Goal: Transaction & Acquisition: Purchase product/service

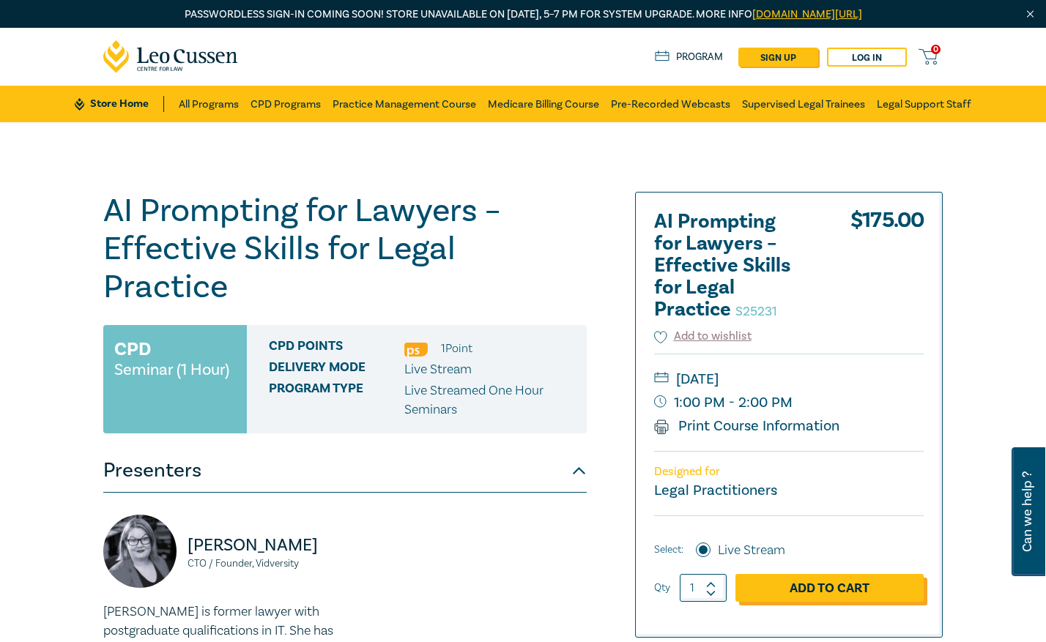
click at [819, 592] on link "Add to Cart" at bounding box center [829, 588] width 188 height 28
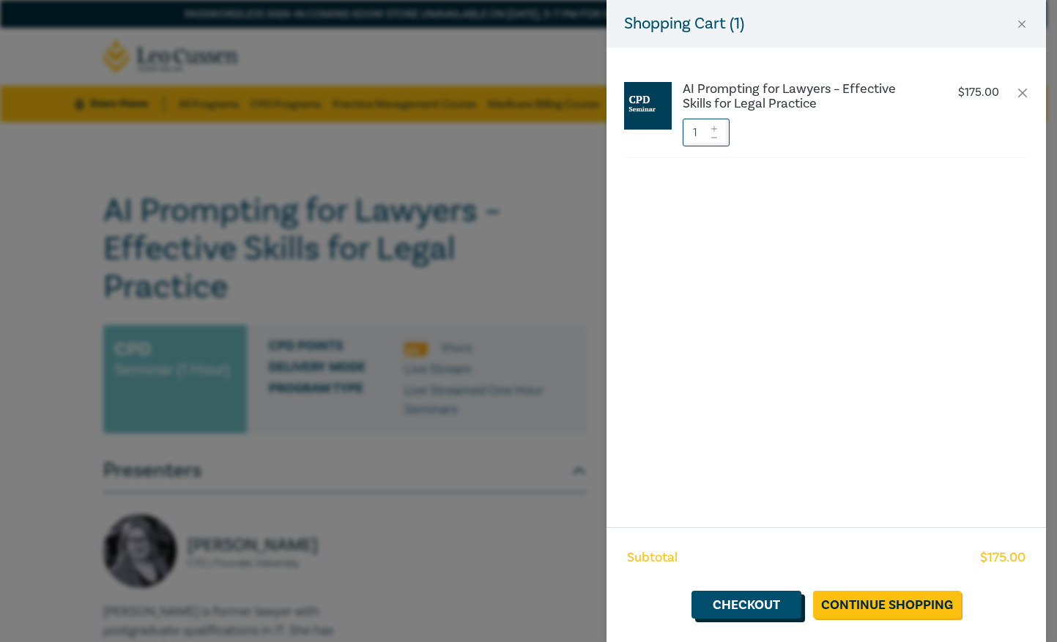
click at [777, 608] on link "Checkout" at bounding box center [746, 605] width 110 height 28
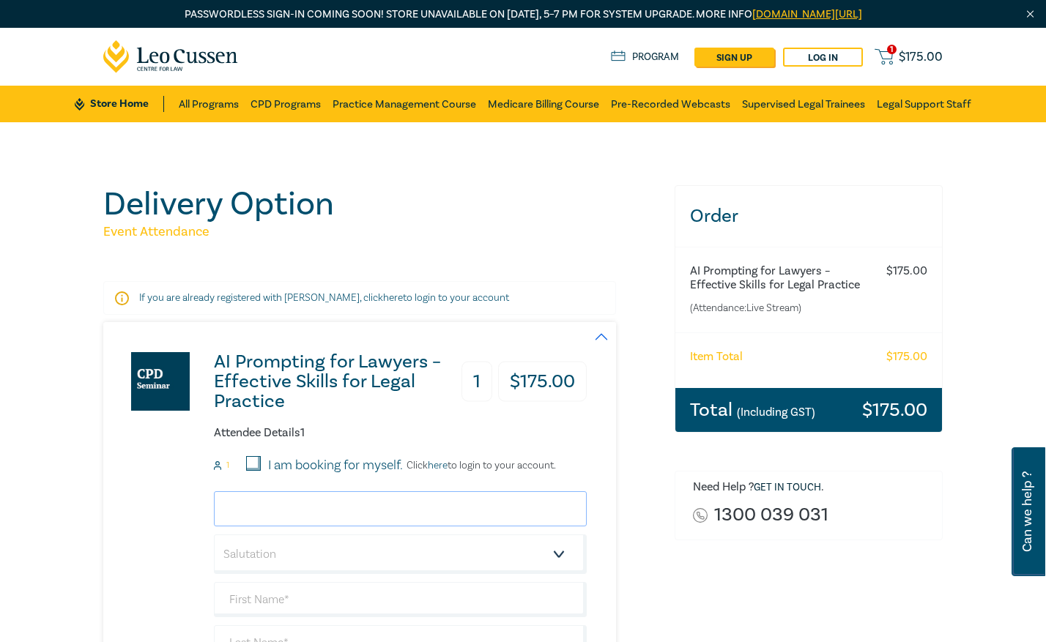
click at [281, 519] on input "email" at bounding box center [400, 508] width 373 height 35
type input "[EMAIL_ADDRESS][DOMAIN_NAME]"
type input "[PERSON_NAME]"
type input "[PERSON_NAME] Centre for Law"
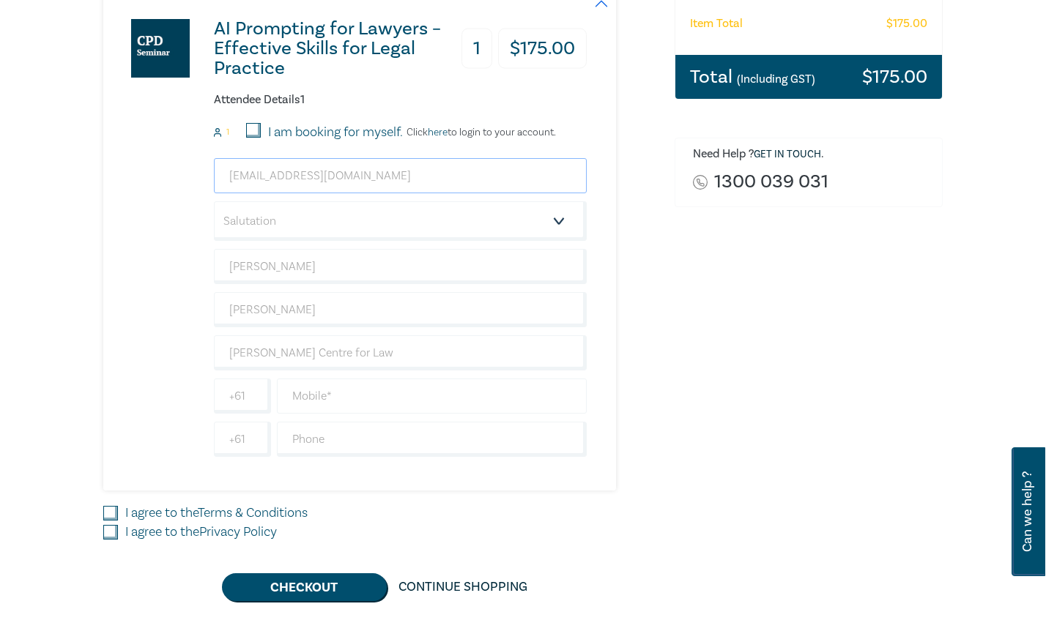
scroll to position [366, 0]
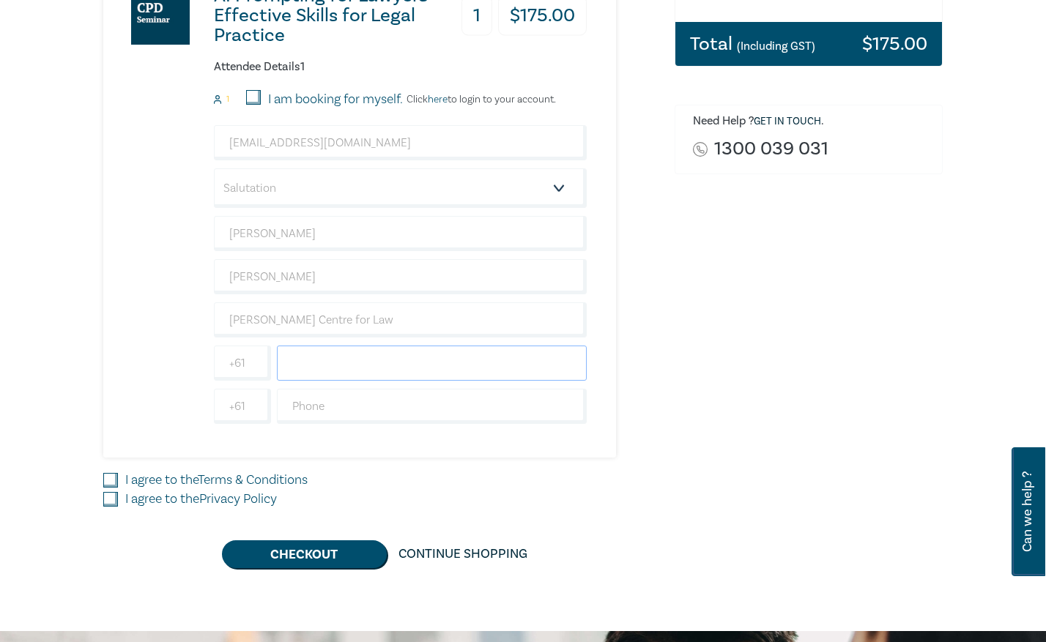
click at [312, 368] on input "text" at bounding box center [432, 363] width 310 height 35
type input "0431163840"
click at [108, 480] on input "I agree to the Terms & Conditions" at bounding box center [110, 480] width 15 height 15
checkbox input "true"
click at [106, 502] on input "I agree to the Privacy Policy" at bounding box center [110, 499] width 15 height 15
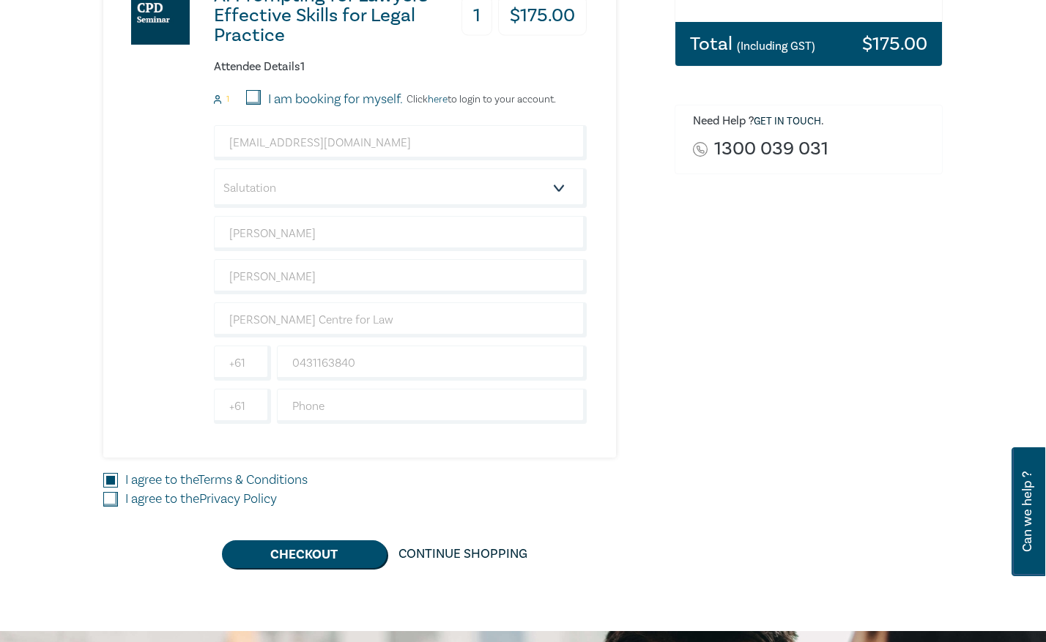
checkbox input "true"
click at [314, 558] on button "Checkout" at bounding box center [304, 554] width 165 height 28
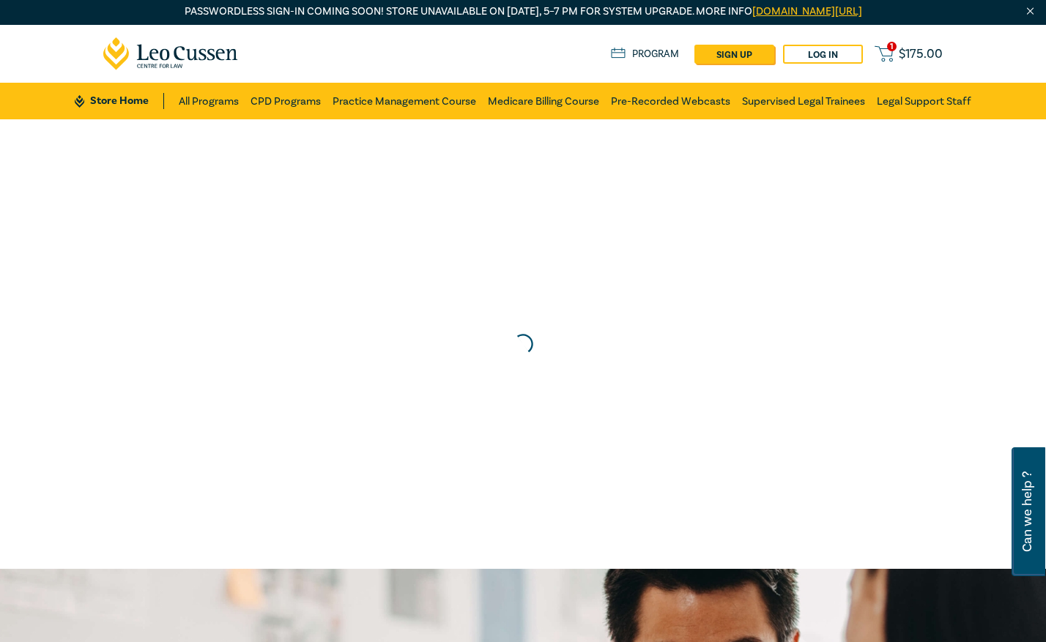
scroll to position [0, 0]
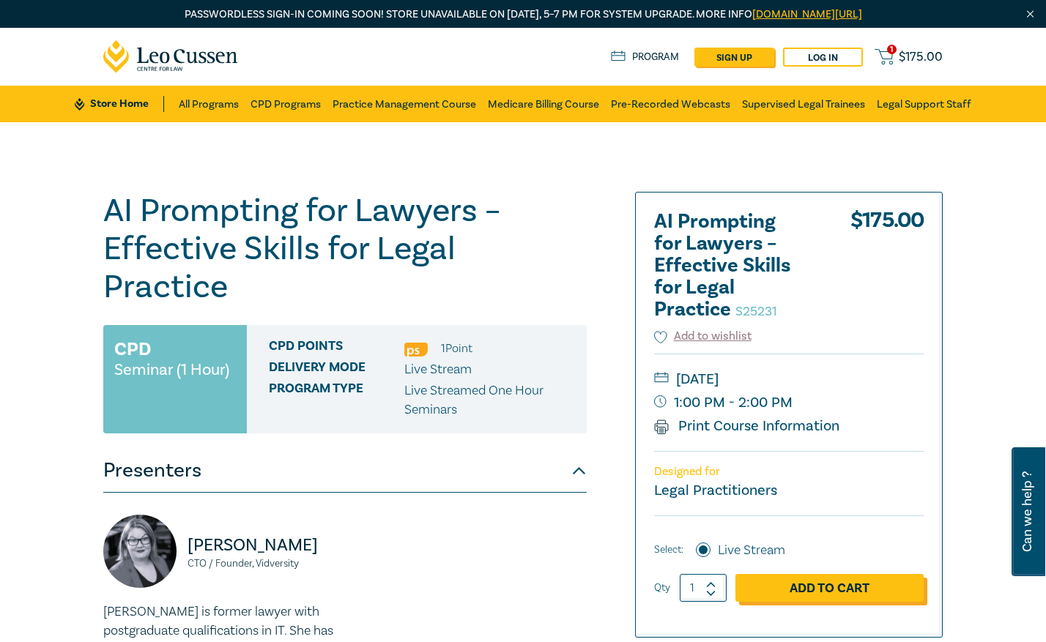
click at [820, 591] on link "Add to Cart" at bounding box center [829, 588] width 188 height 28
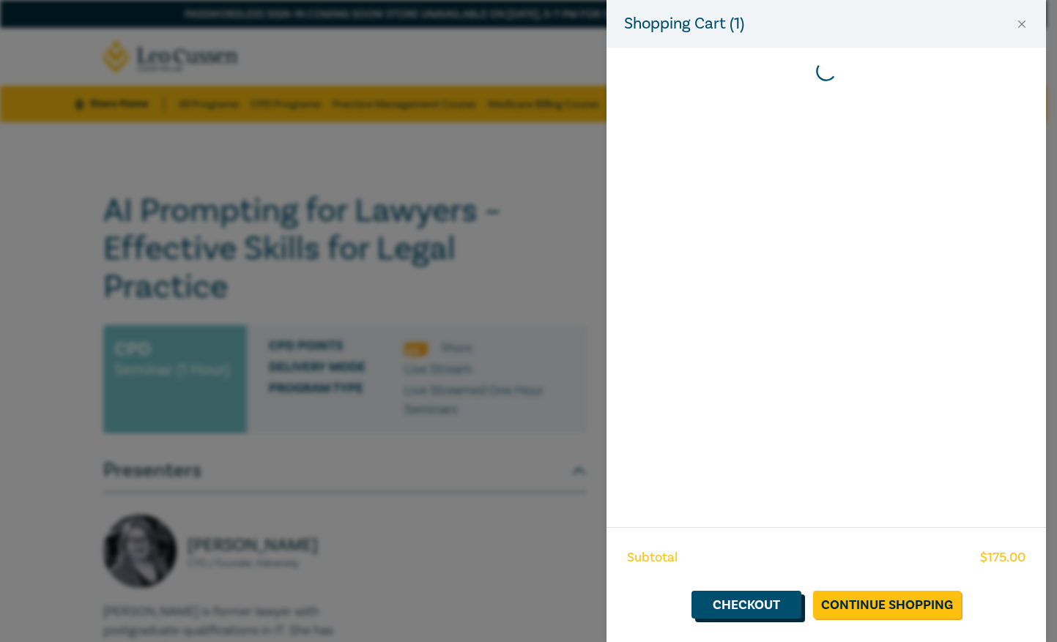
click at [771, 609] on link "Checkout" at bounding box center [746, 605] width 110 height 28
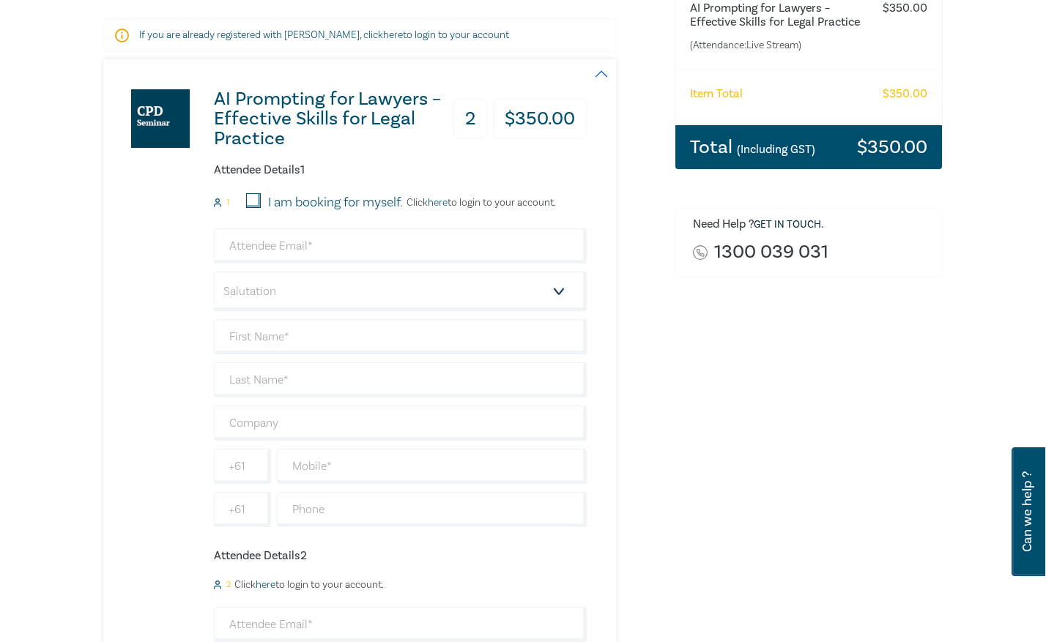
scroll to position [293, 0]
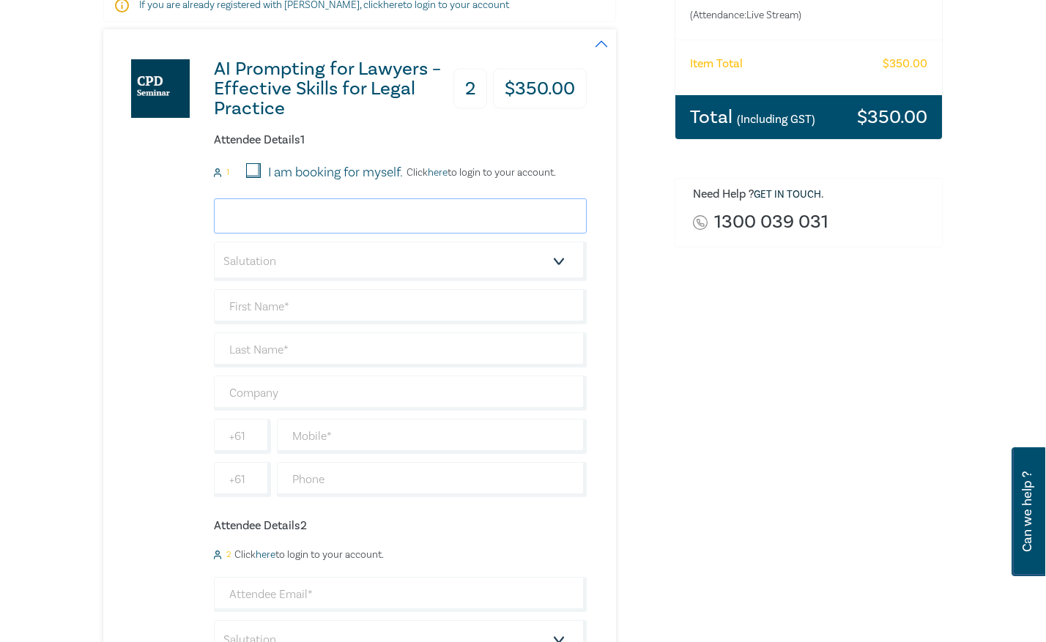
click at [260, 220] on input "email" at bounding box center [400, 215] width 373 height 35
type input "[EMAIL_ADDRESS][DOMAIN_NAME]"
type input "[PERSON_NAME]"
type input "[PERSON_NAME] Centre for Law"
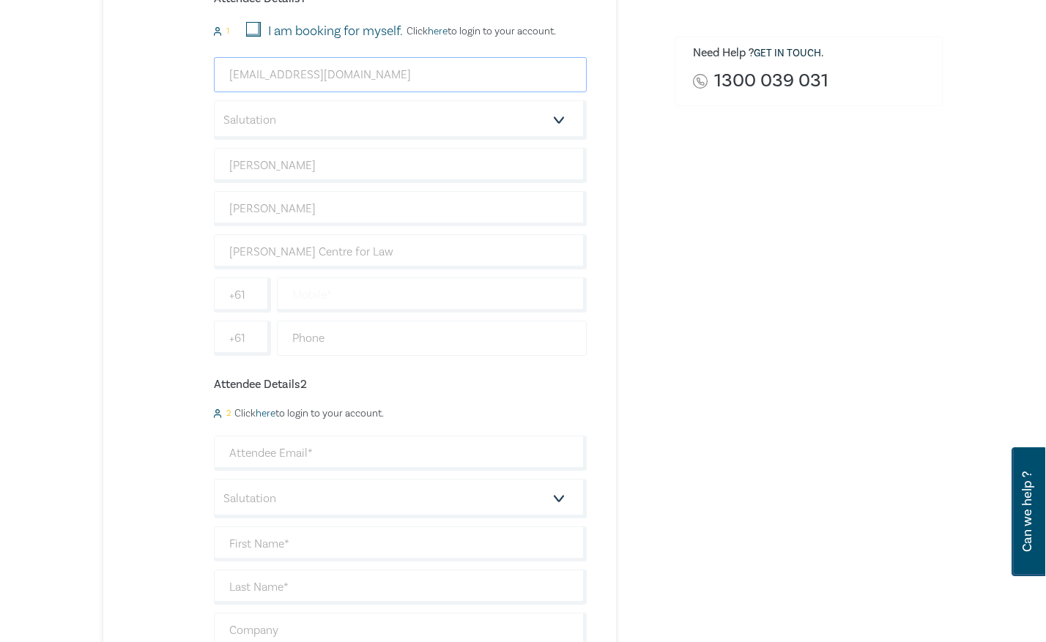
scroll to position [439, 0]
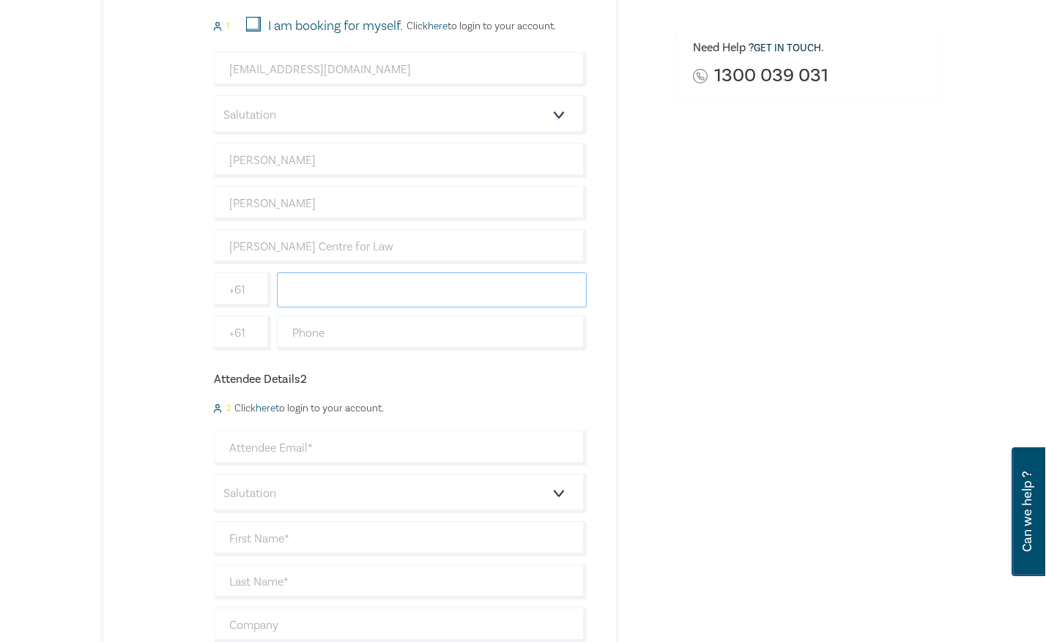
click at [308, 289] on input "text" at bounding box center [432, 289] width 310 height 35
type input "0431163840"
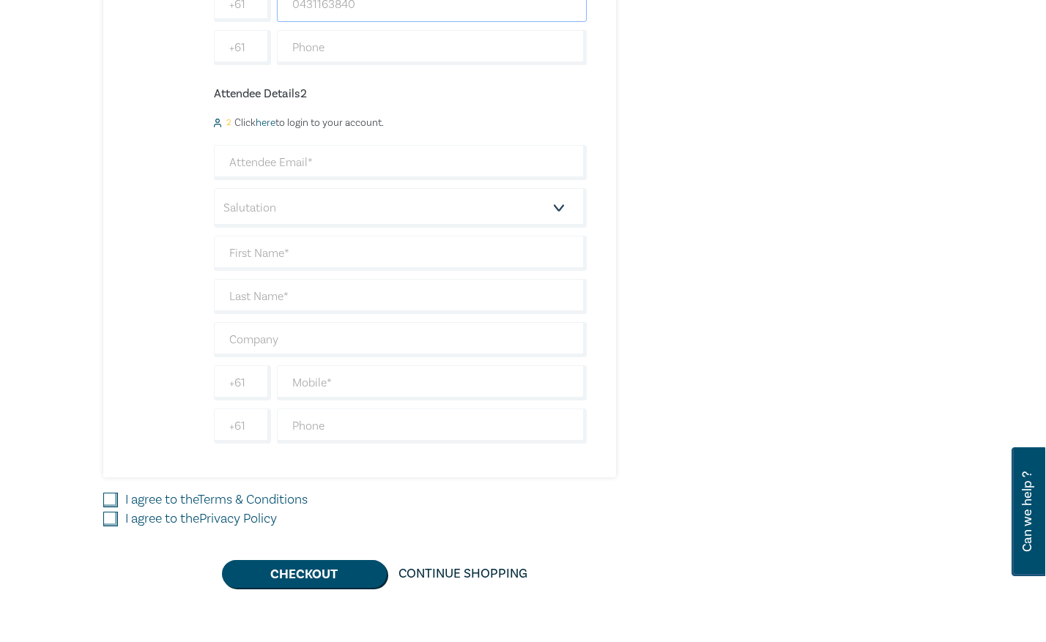
scroll to position [732, 0]
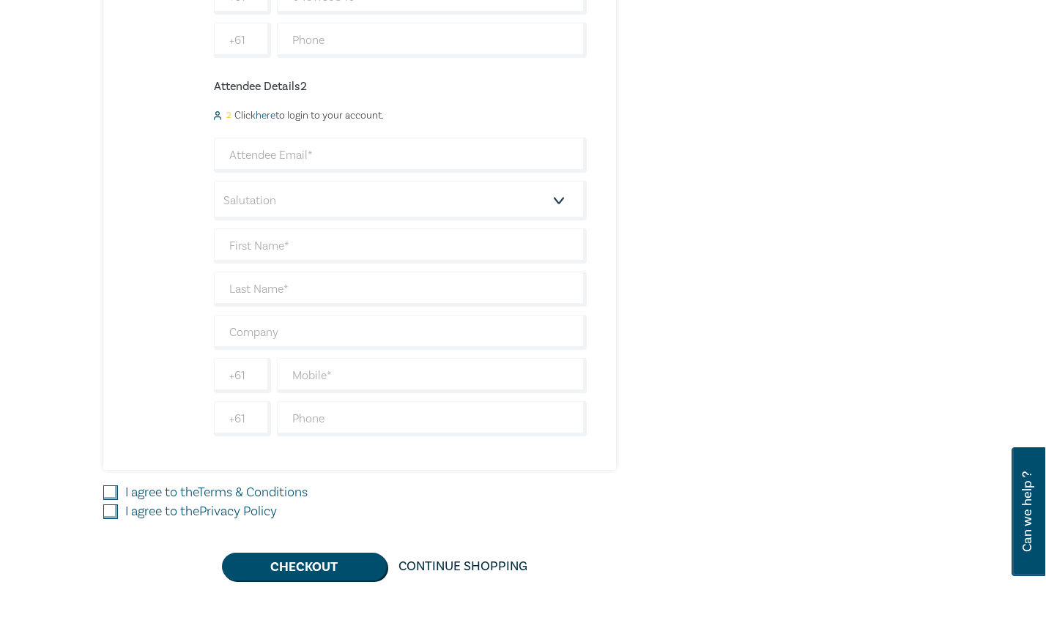
click at [107, 491] on input "I agree to the Terms & Conditions" at bounding box center [110, 493] width 15 height 15
checkbox input "true"
click at [107, 510] on input "I agree to the Privacy Policy" at bounding box center [110, 512] width 15 height 15
checkbox input "true"
click at [305, 570] on button "Checkout" at bounding box center [304, 567] width 165 height 28
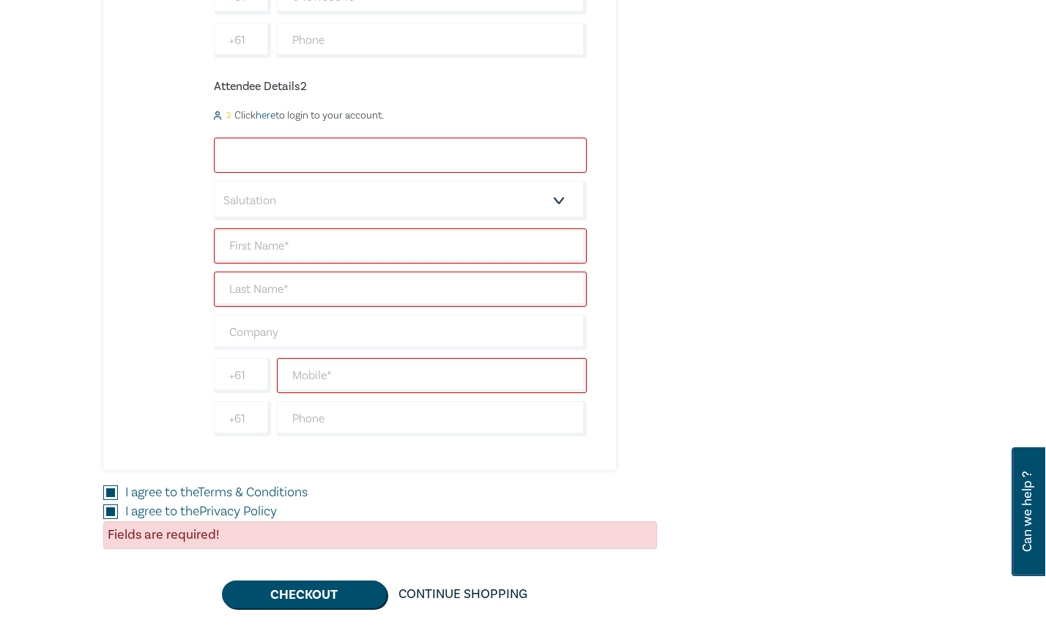
click at [273, 142] on input "email" at bounding box center [400, 155] width 373 height 35
type input "[EMAIL_ADDRESS][DOMAIN_NAME]"
type input "[PERSON_NAME]"
type input "[PERSON_NAME] Centre for Law"
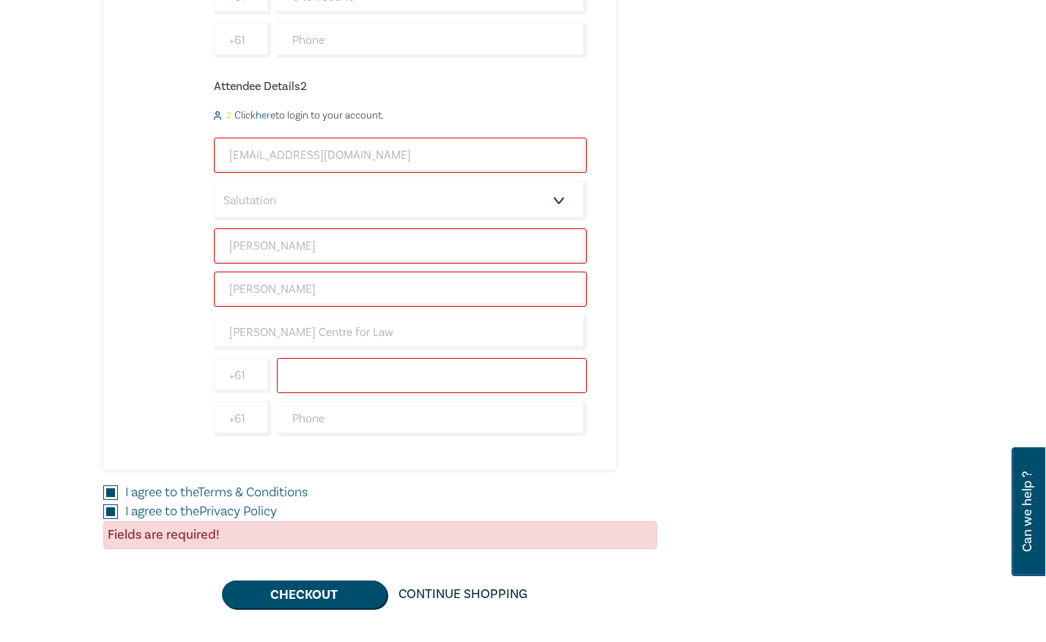
click at [357, 390] on input "text" at bounding box center [432, 375] width 310 height 35
type input "0431163840"
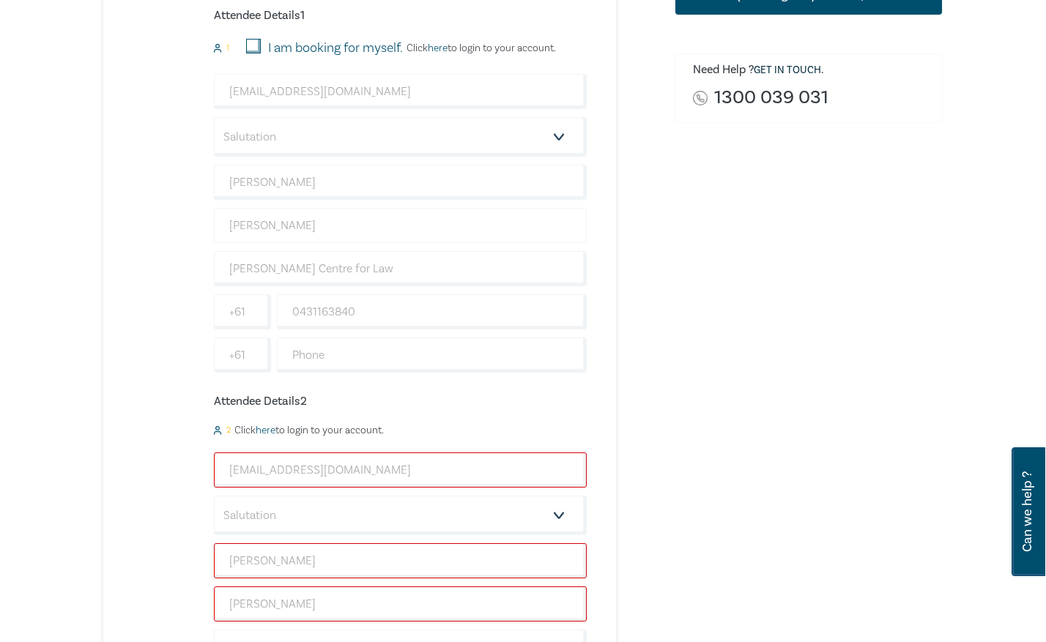
scroll to position [293, 0]
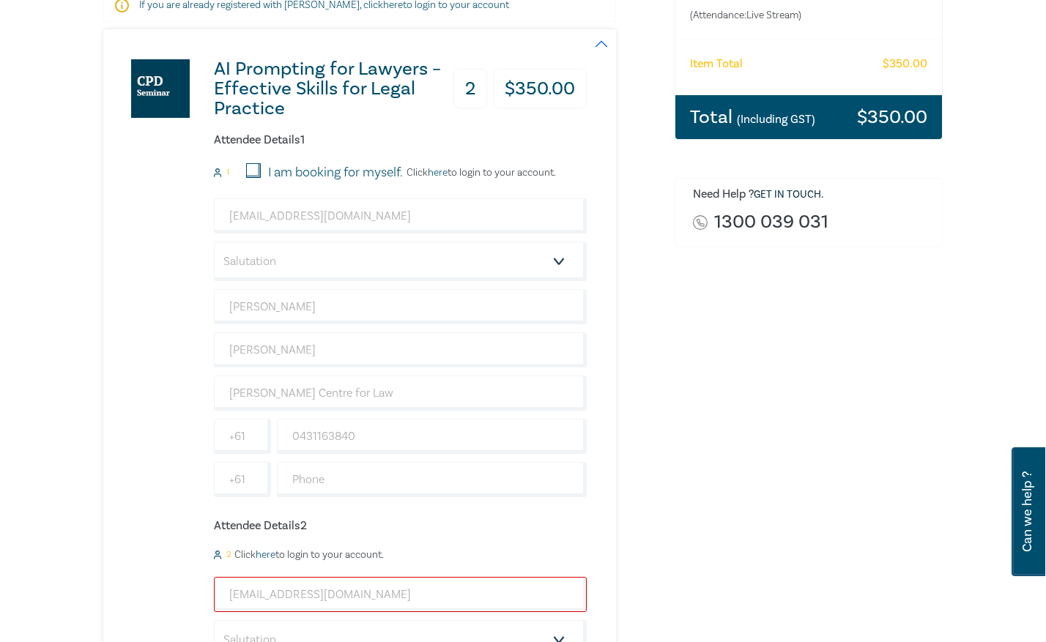
click at [250, 174] on input "I am booking for myself." at bounding box center [253, 170] width 15 height 15
checkbox input "true"
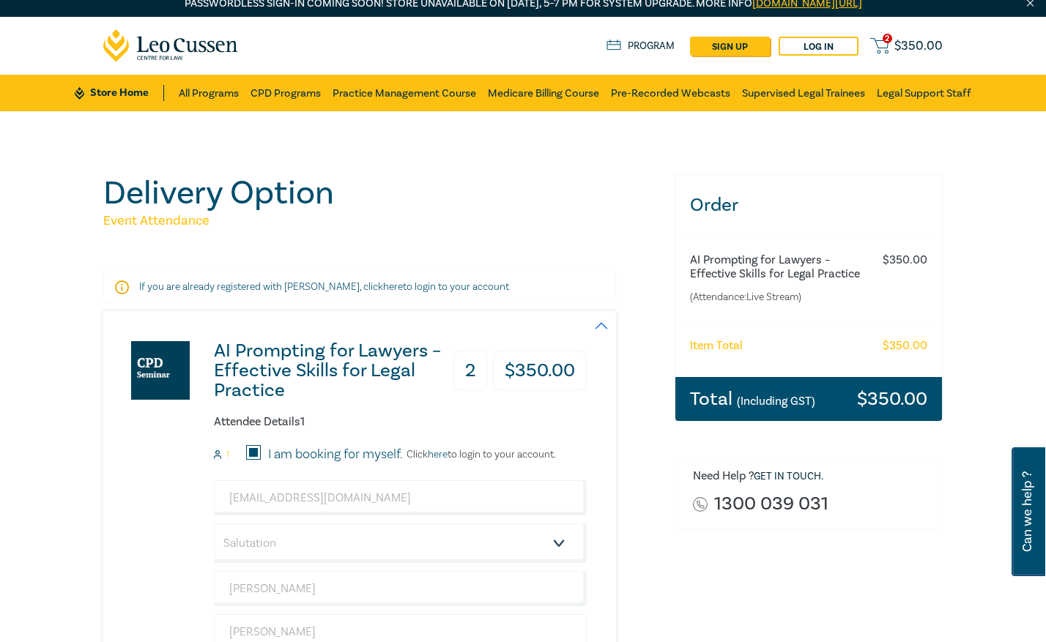
scroll to position [0, 0]
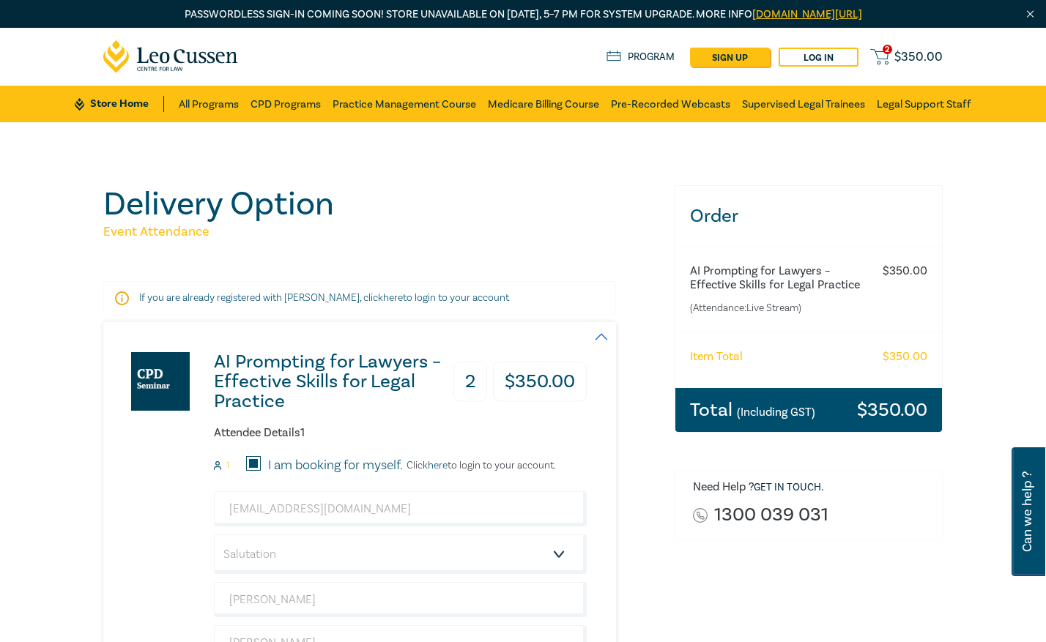
click at [469, 382] on h3 "2" at bounding box center [470, 382] width 34 height 40
click at [475, 381] on h3 "2" at bounding box center [470, 382] width 34 height 40
click at [469, 387] on h3 "2" at bounding box center [470, 382] width 34 height 40
click at [601, 330] on button "button" at bounding box center [601, 336] width 29 height 29
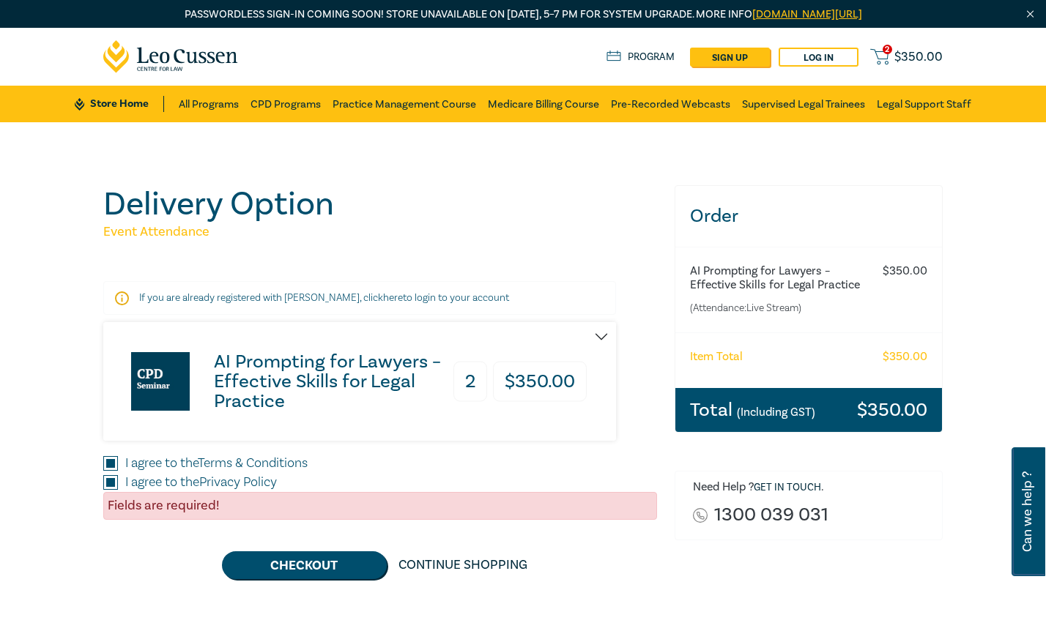
click at [600, 331] on button "button" at bounding box center [601, 336] width 29 height 29
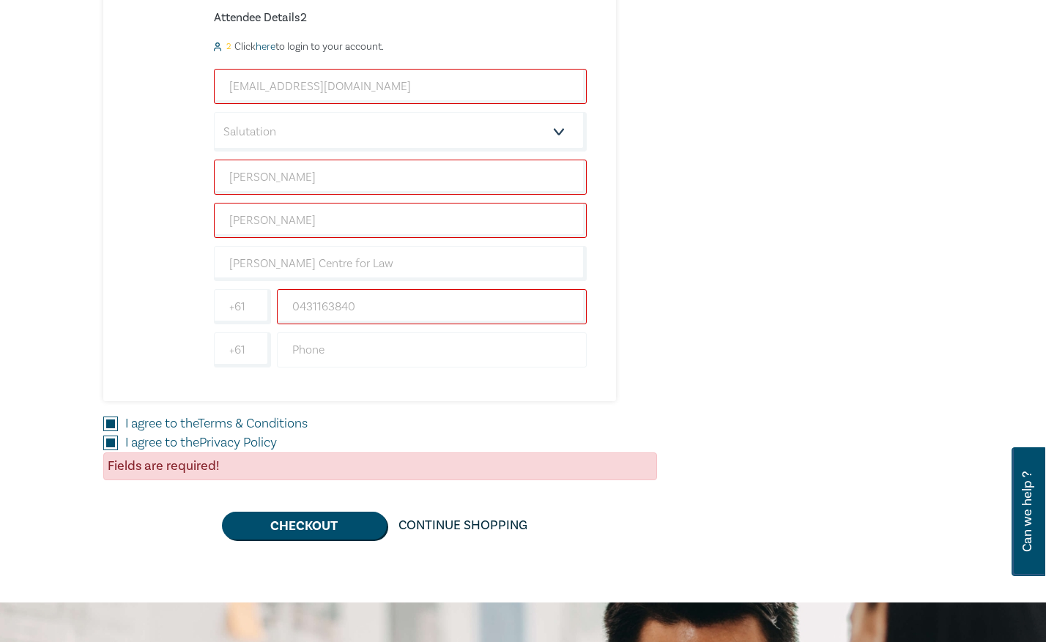
scroll to position [806, 0]
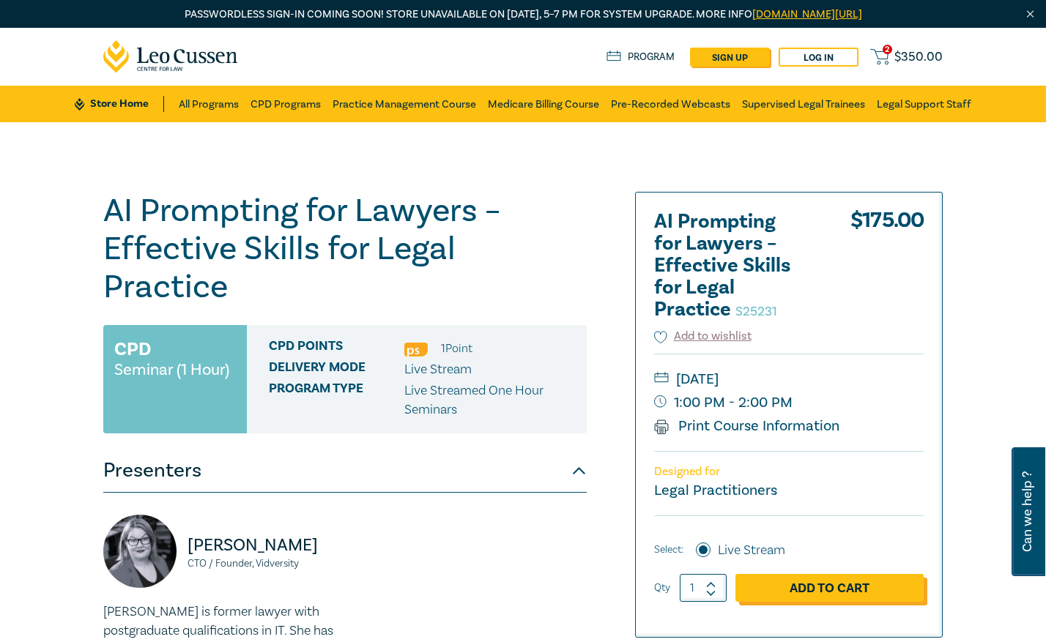
click at [782, 589] on link "Add to Cart" at bounding box center [829, 588] width 188 height 28
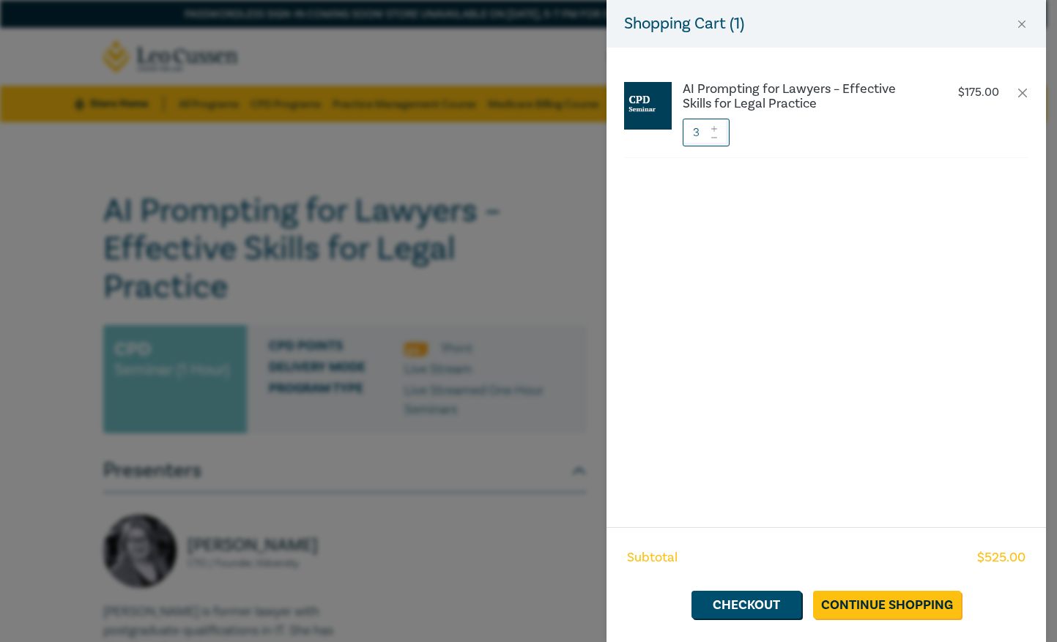
click at [713, 140] on icon at bounding box center [714, 138] width 10 height 6
click at [717, 138] on icon at bounding box center [714, 138] width 10 height 6
click at [757, 609] on link "Checkout" at bounding box center [746, 605] width 110 height 28
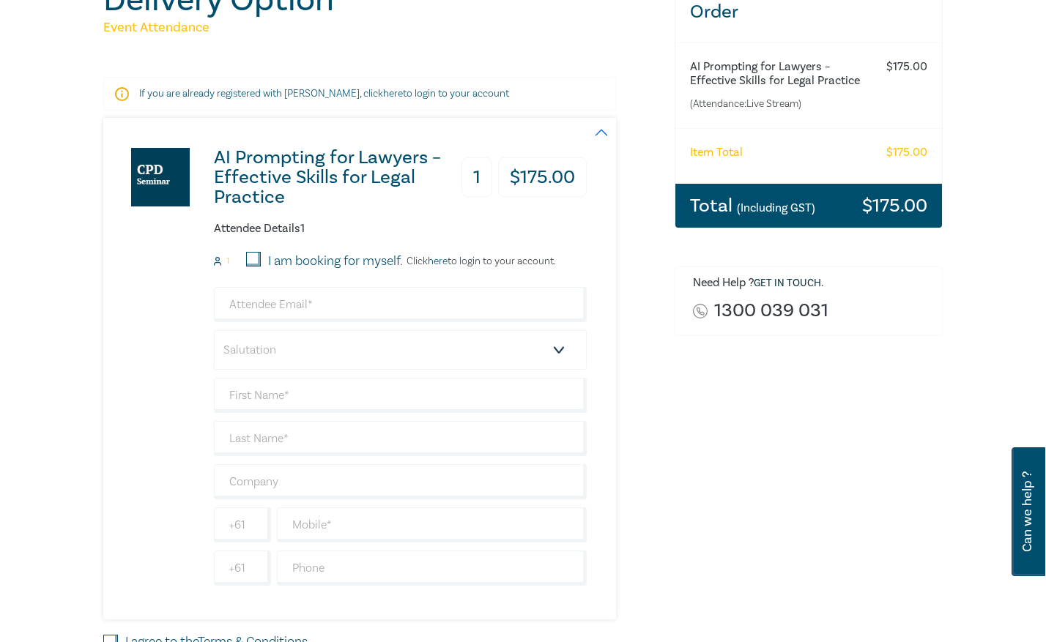
scroll to position [220, 0]
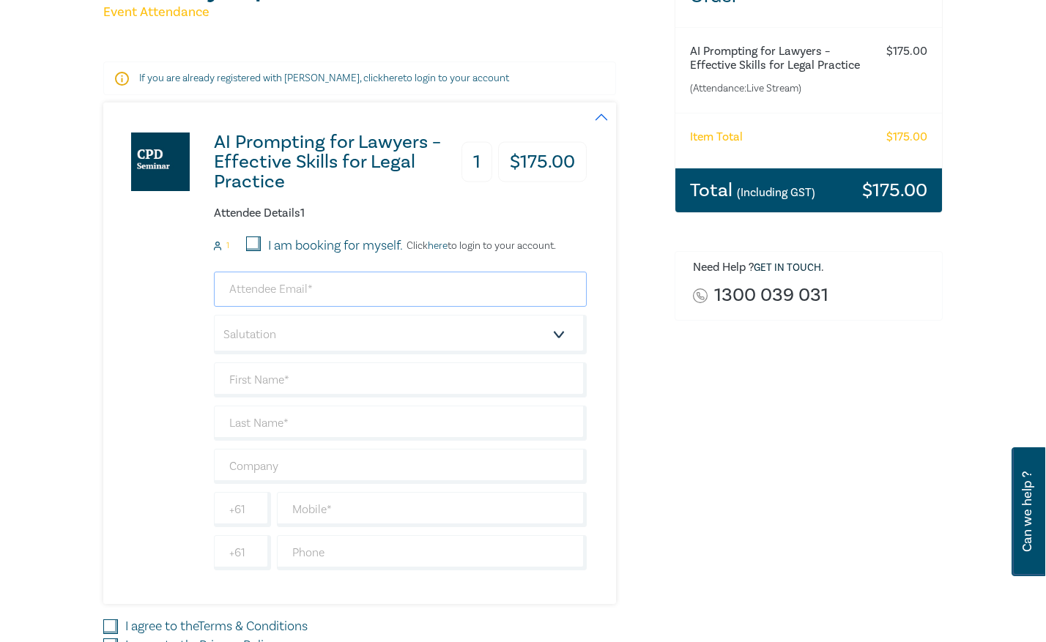
click at [237, 275] on input "email" at bounding box center [400, 289] width 373 height 35
type input "[EMAIL_ADDRESS][DOMAIN_NAME]"
type input "[PERSON_NAME]"
type input "[PERSON_NAME] Centre for Law"
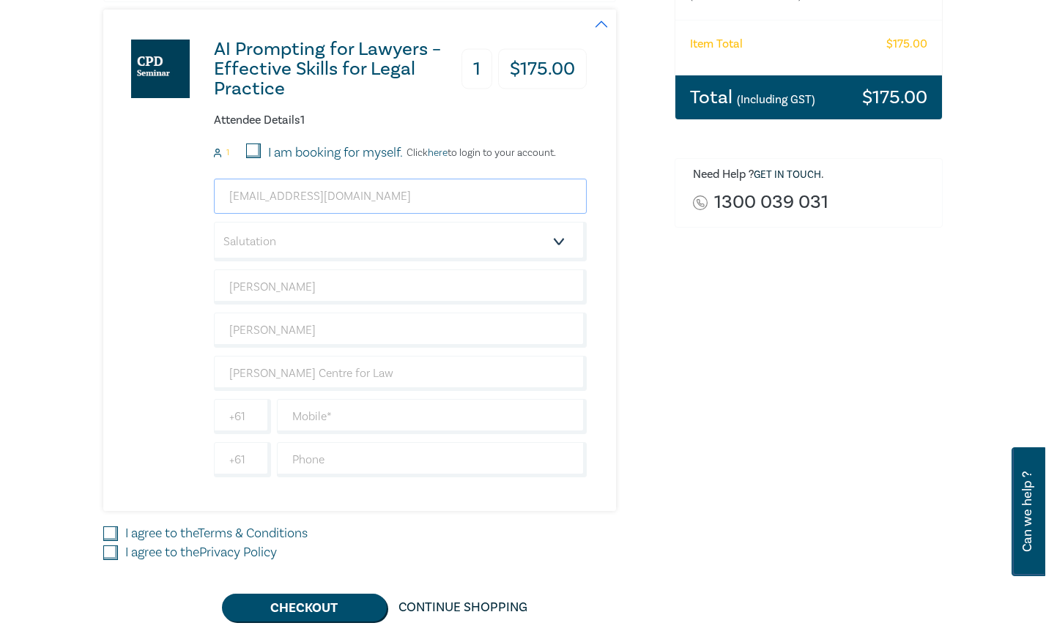
scroll to position [513, 0]
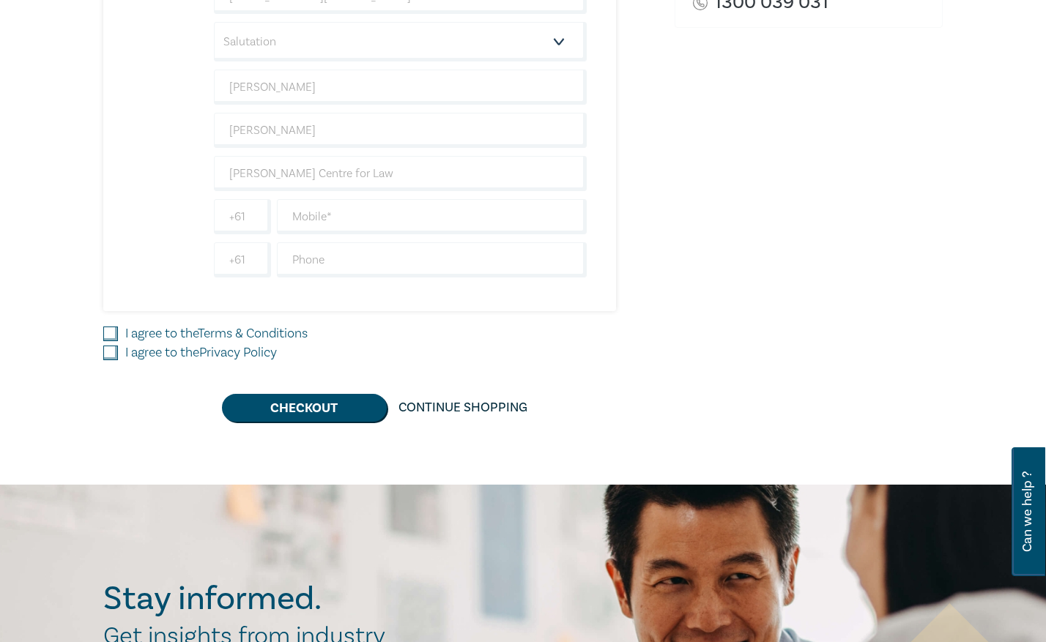
click at [114, 335] on input "I agree to the Terms & Conditions" at bounding box center [110, 334] width 15 height 15
checkbox input "true"
drag, startPoint x: 114, startPoint y: 357, endPoint x: 178, endPoint y: 324, distance: 71.7
click at [115, 356] on input "I agree to the Privacy Policy" at bounding box center [110, 353] width 15 height 15
checkbox input "true"
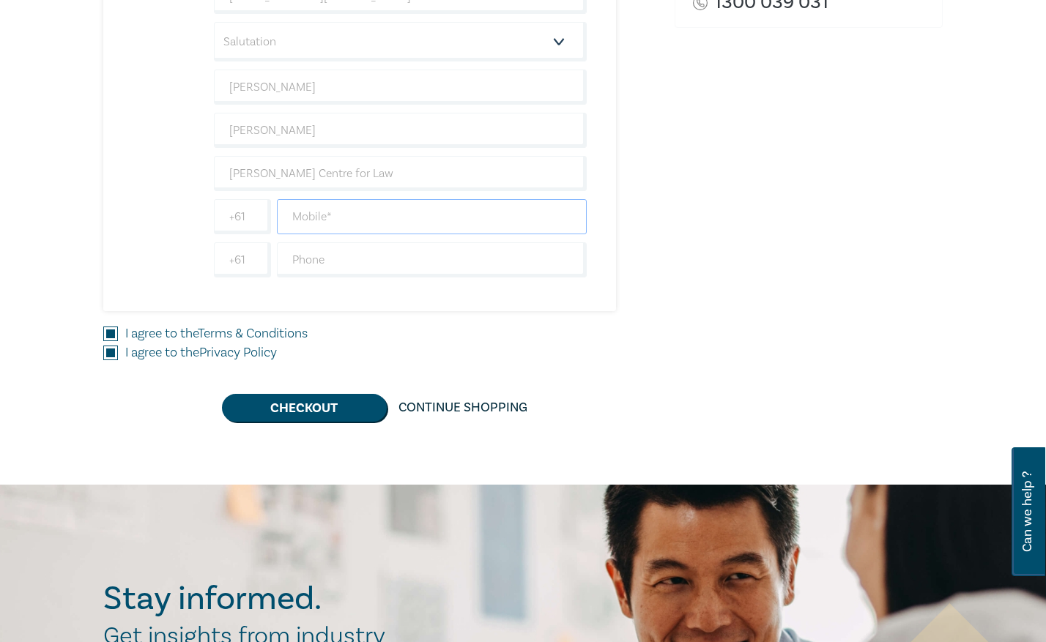
click at [311, 220] on input "text" at bounding box center [432, 216] width 310 height 35
type input "0431163840"
click at [283, 411] on button "Checkout" at bounding box center [304, 408] width 165 height 28
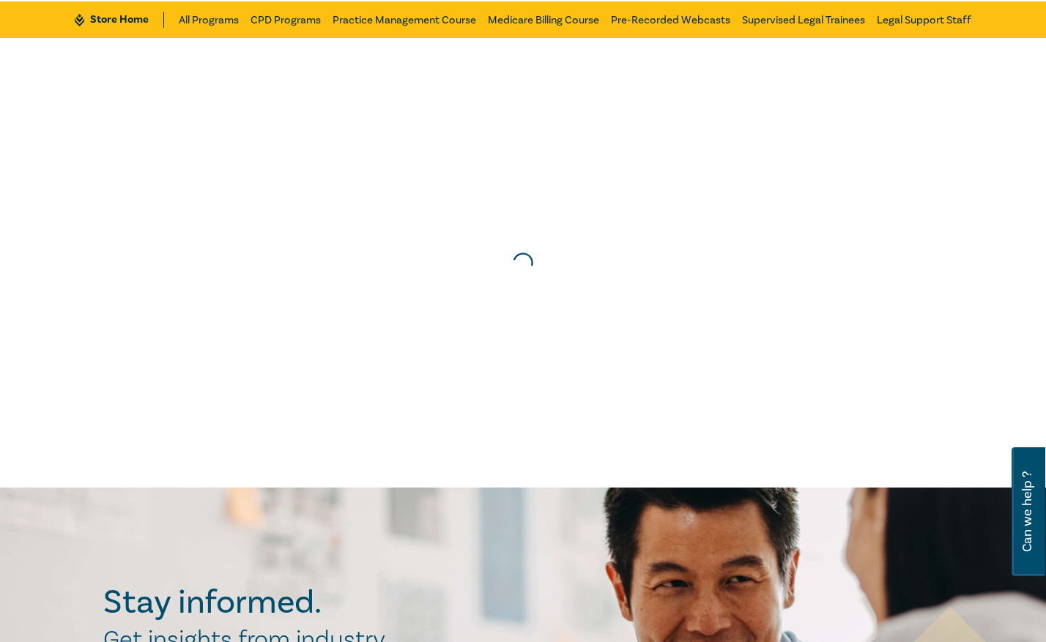
scroll to position [0, 0]
